Goal: Information Seeking & Learning: Learn about a topic

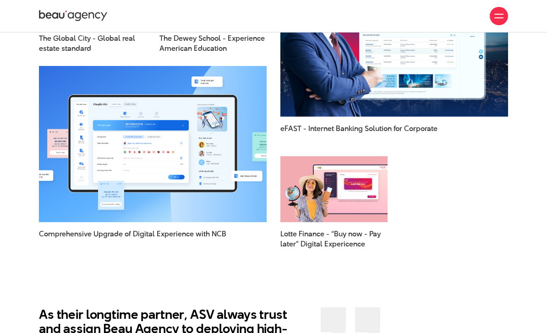
scroll to position [884, 0]
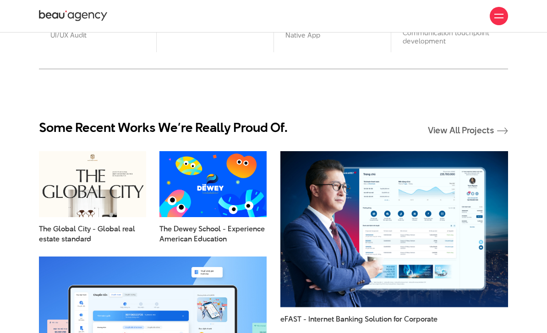
click at [495, 12] on div at bounding box center [498, 15] width 9 height 9
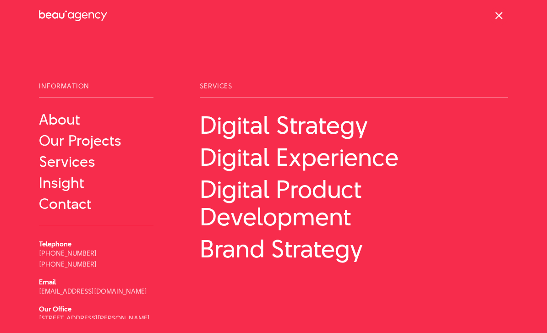
click at [500, 21] on div at bounding box center [499, 16] width 18 height 18
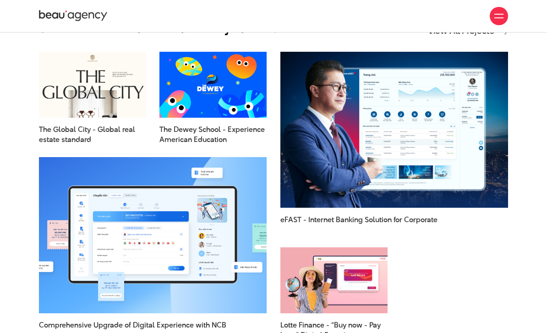
scroll to position [935, 0]
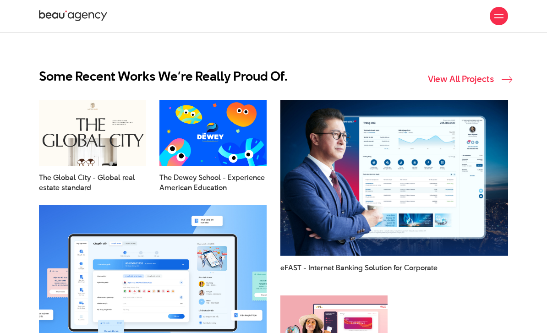
click at [482, 77] on link "View All Projects" at bounding box center [468, 80] width 80 height 10
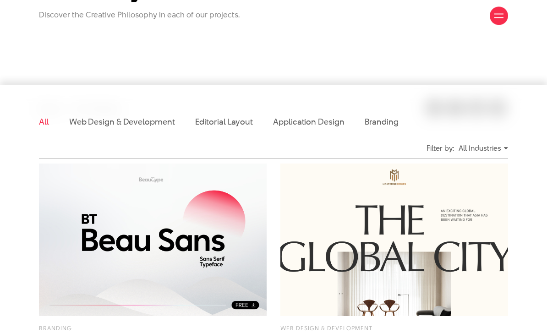
scroll to position [132, 0]
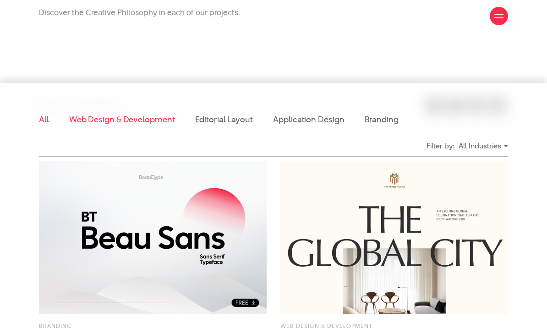
click at [134, 123] on link "Web Design & Development" at bounding box center [122, 119] width 106 height 11
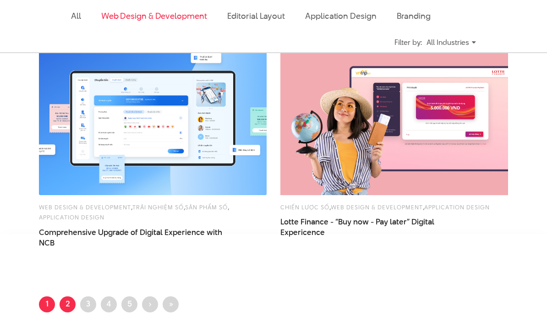
scroll to position [1123, 0]
click at [70, 303] on link "Page 2" at bounding box center [68, 304] width 16 height 16
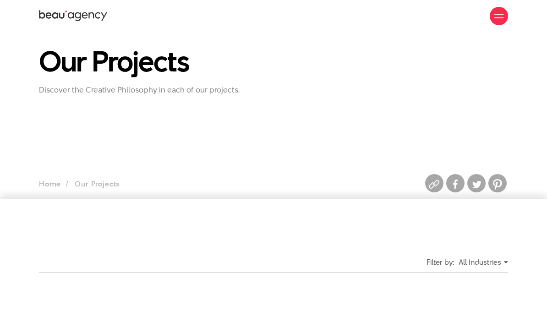
scroll to position [170, 0]
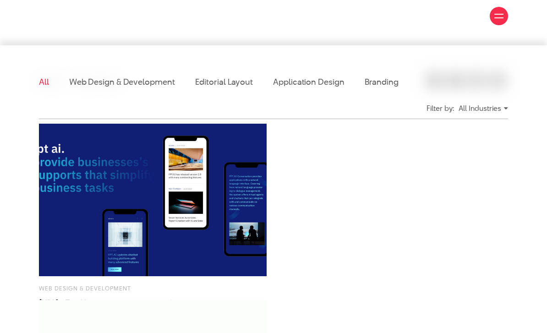
click at [128, 246] on img at bounding box center [153, 200] width 228 height 153
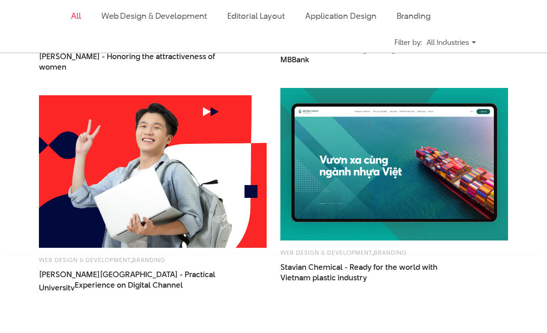
scroll to position [1039, 0]
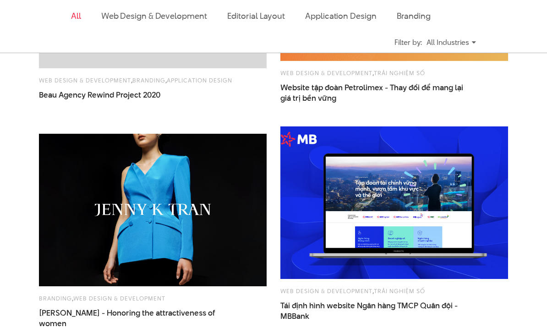
click at [418, 220] on img at bounding box center [394, 203] width 251 height 168
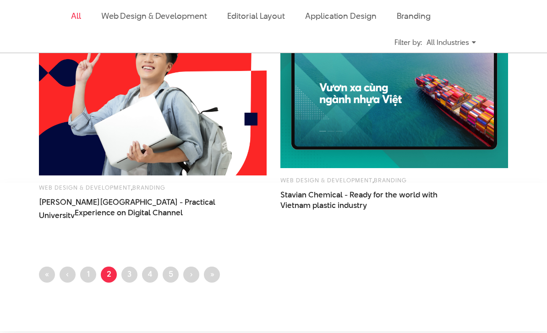
scroll to position [1370, 0]
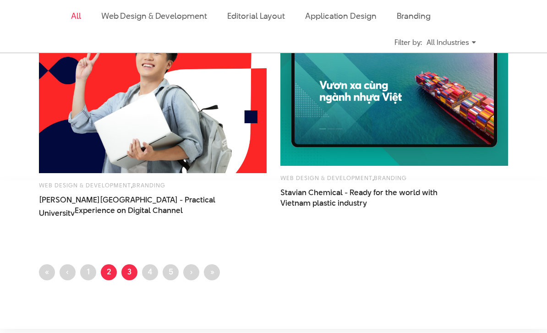
click at [137, 272] on link "Page 3" at bounding box center [129, 272] width 16 height 16
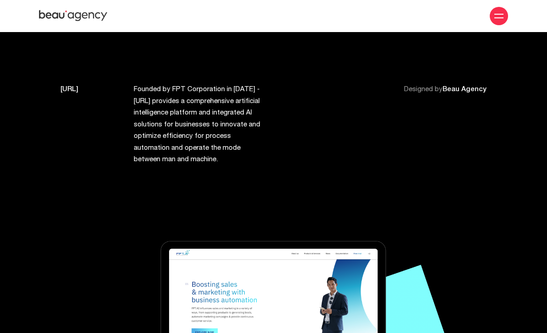
scroll to position [19, 0]
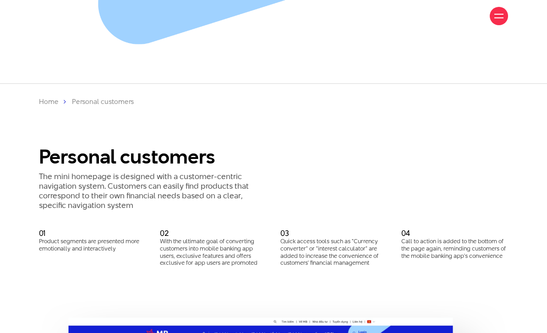
scroll to position [5678, 0]
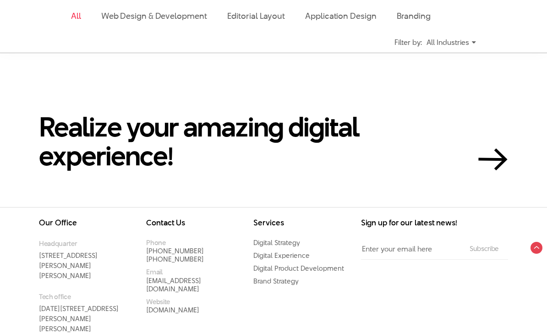
scroll to position [1519, 0]
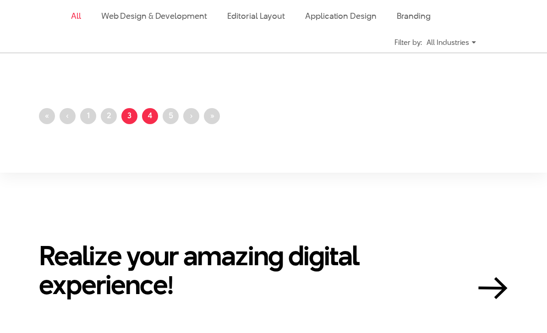
click at [152, 119] on link "Page 4" at bounding box center [150, 116] width 16 height 16
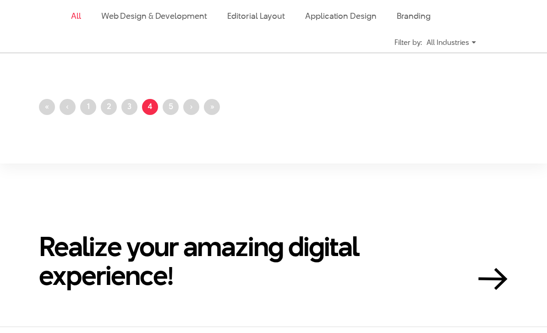
scroll to position [1496, 0]
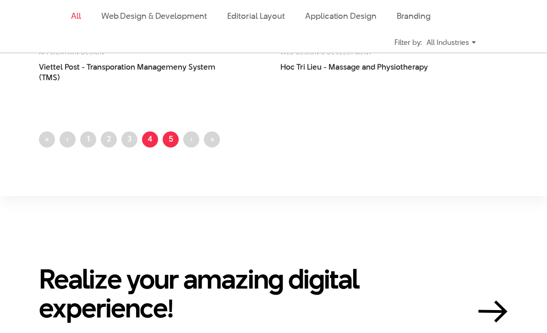
click at [164, 135] on link "Page 5" at bounding box center [171, 139] width 16 height 16
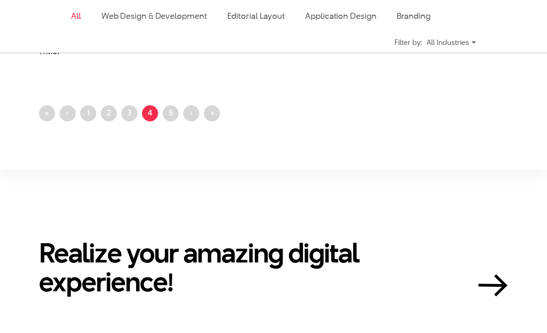
scroll to position [1525, 0]
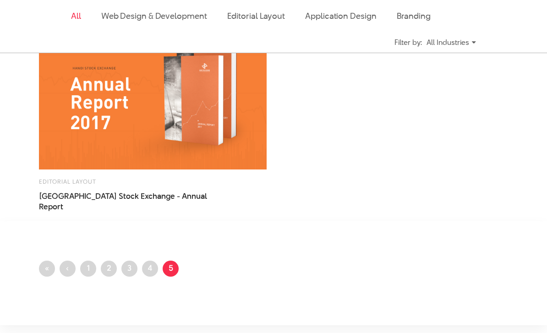
scroll to position [933, 0]
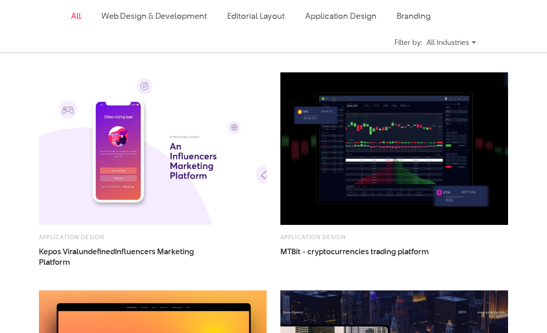
scroll to position [449, 0]
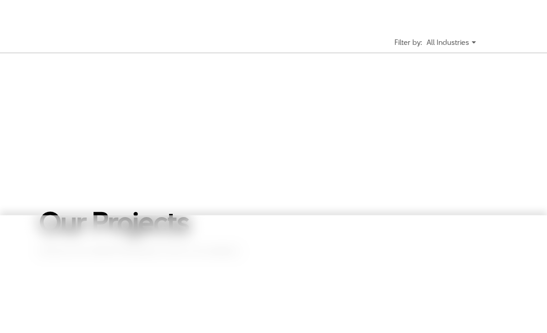
scroll to position [449, 0]
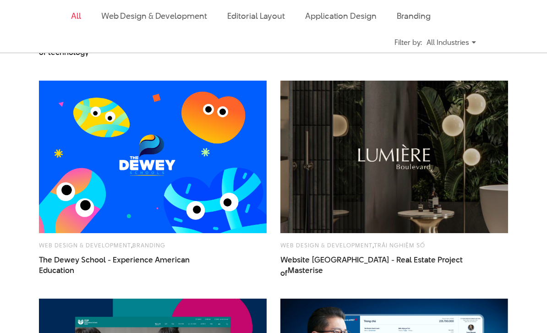
scroll to position [449, 0]
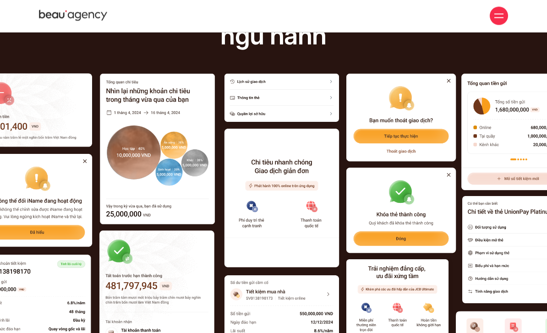
scroll to position [4031, 0]
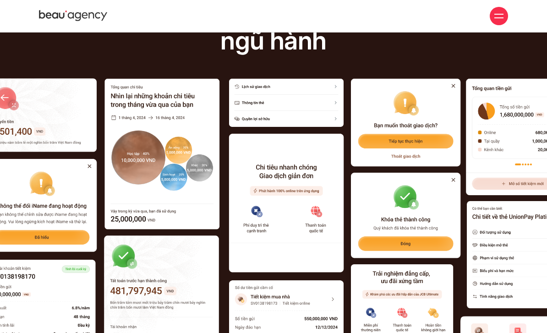
click at [282, 175] on img at bounding box center [289, 244] width 804 height 334
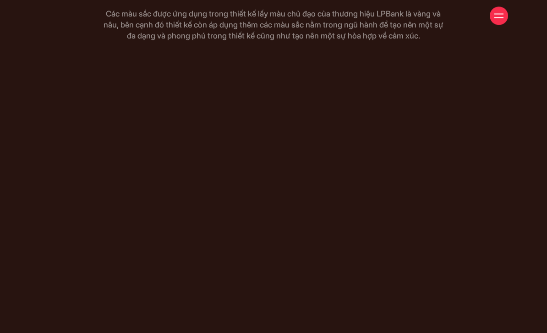
scroll to position [4735, 0]
click at [169, 159] on div at bounding box center [142, 212] width 263 height 255
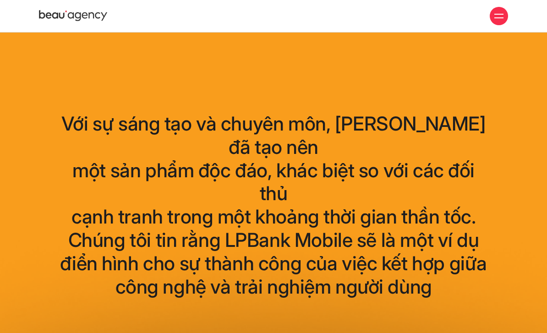
scroll to position [10995, 0]
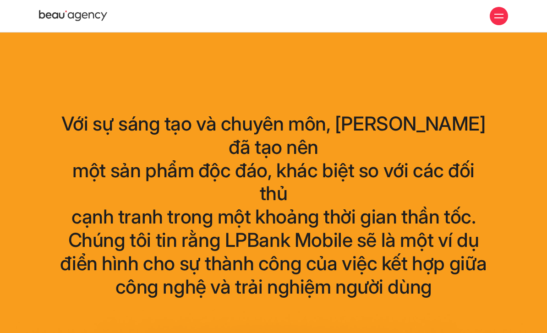
click at [272, 86] on div "Với sự sáng tạo và chuyên môn, Beau đã tạo nên một sản phẩm độc đáo, khác biệt …" at bounding box center [274, 8] width 432 height 1054
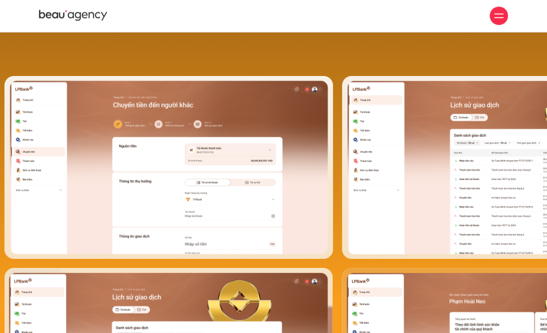
scroll to position [9707, 0]
click at [451, 153] on div at bounding box center [273, 167] width 547 height 192
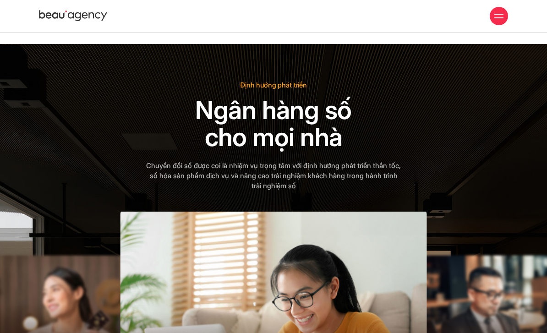
scroll to position [0, 0]
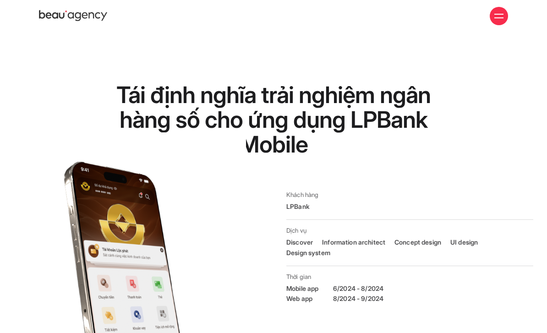
click at [326, 145] on h1 "Tái định nghĩa trải nghiệm ngân hàng số cho ứng dụng LPBank Mobile" at bounding box center [273, 119] width 344 height 74
